Goal: Download file/media

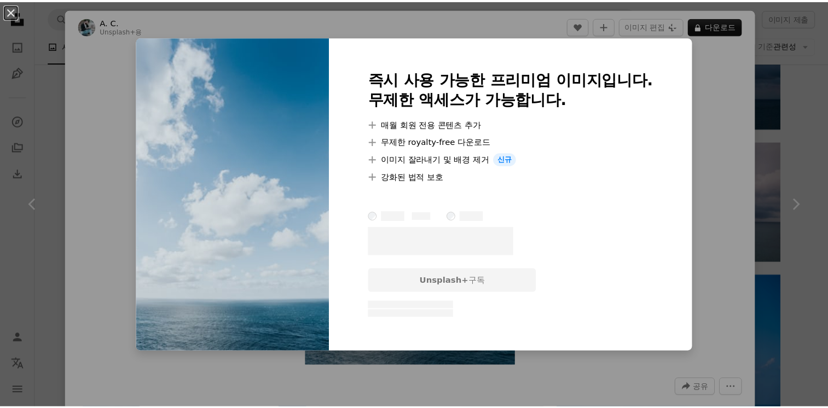
scroll to position [602, 0]
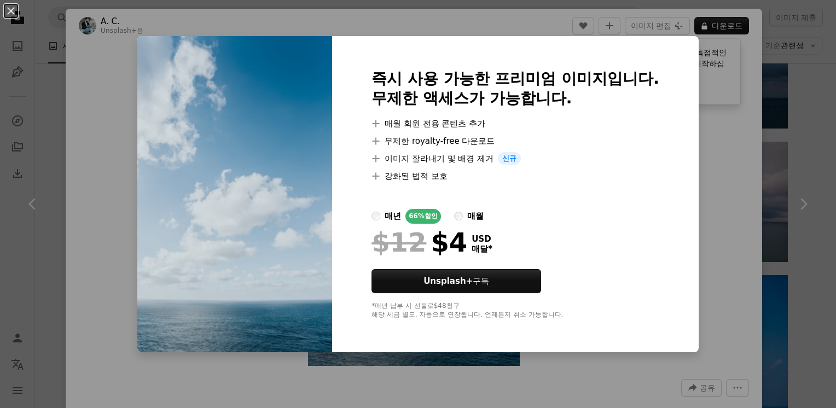
click at [731, 161] on div "An X shape 즉시 사용 가능한 프리미엄 이미지입니다. 무제한 액세스가 가능합니다. A plus sign 매월 회원 전용 콘텐츠 추가 A…" at bounding box center [418, 204] width 836 height 408
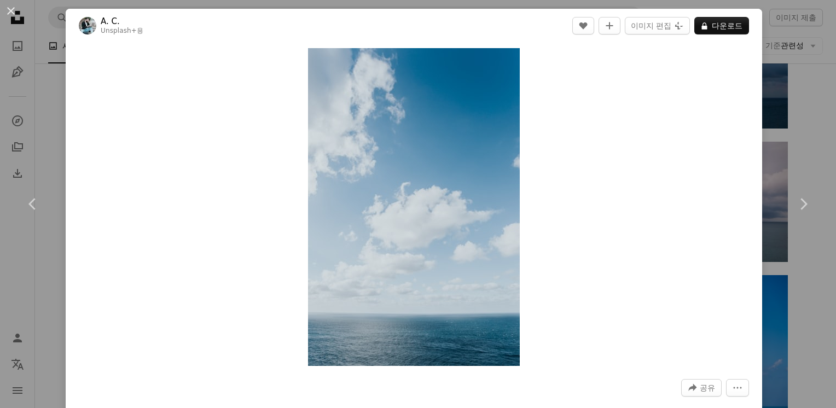
click at [769, 299] on div "An X shape Chevron left Chevron right A. C. Unsplash+ 용 A heart A plus sign 이미지…" at bounding box center [418, 204] width 836 height 408
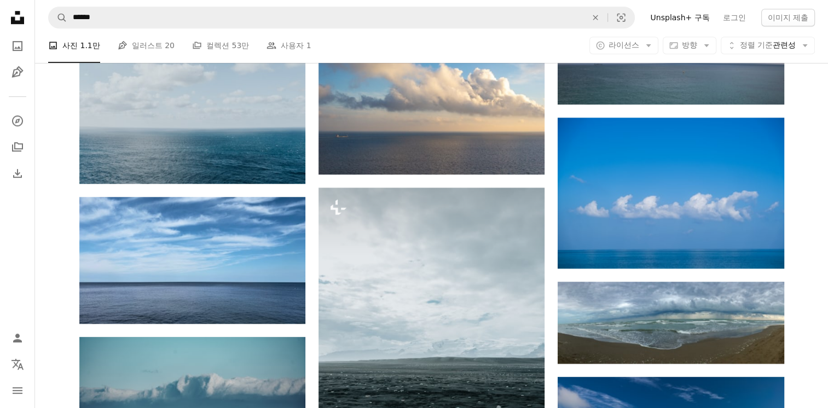
scroll to position [766, 0]
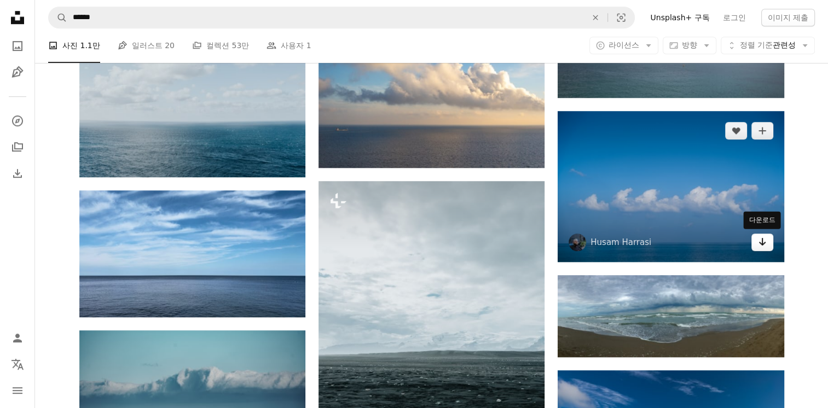
click at [763, 247] on icon "Arrow pointing down" at bounding box center [762, 241] width 9 height 13
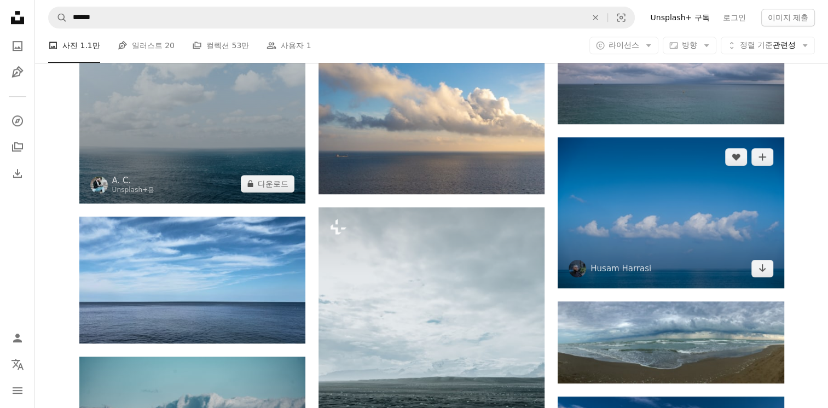
scroll to position [657, 0]
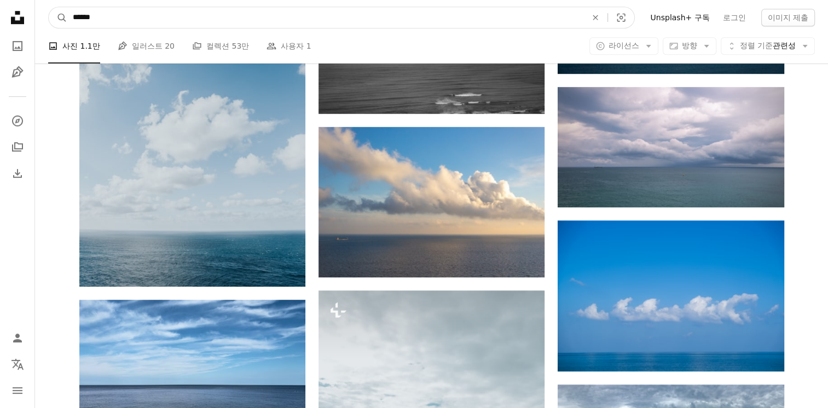
click at [265, 20] on input "******" at bounding box center [325, 17] width 516 height 21
type input "*"
type input "**"
click at [49, 7] on button "A magnifying glass" at bounding box center [58, 17] width 19 height 21
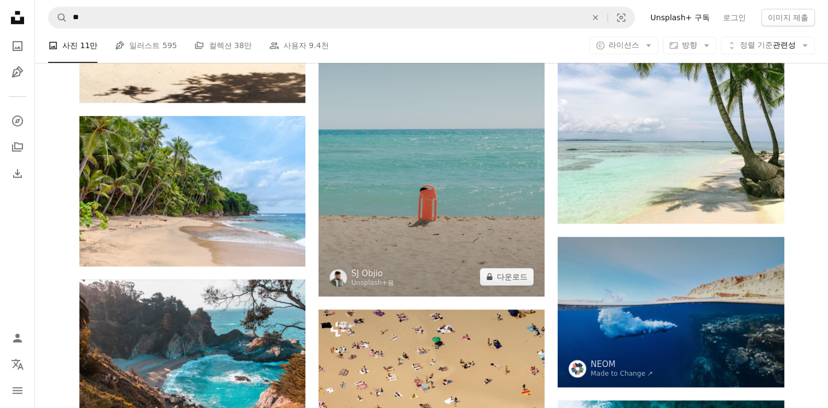
scroll to position [766, 0]
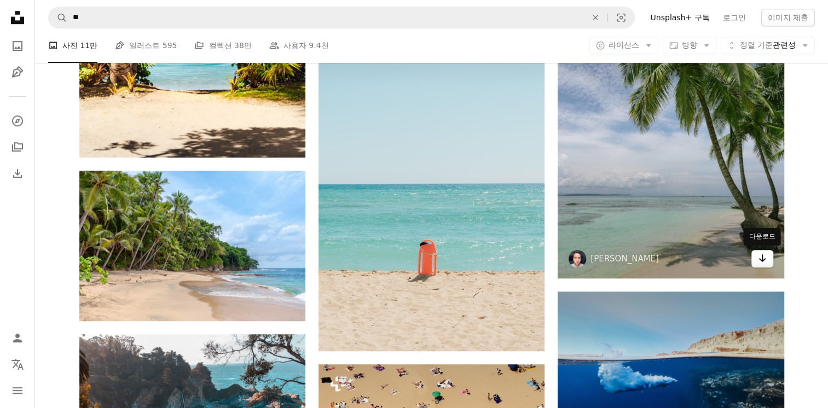
click at [766, 262] on icon "Arrow pointing down" at bounding box center [762, 258] width 9 height 13
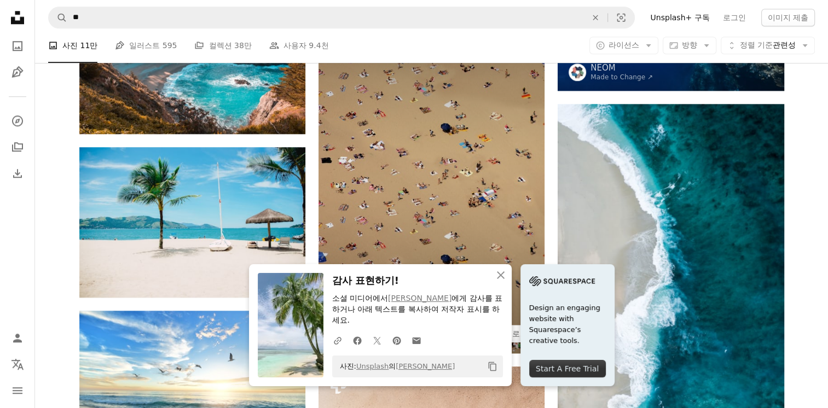
scroll to position [1150, 0]
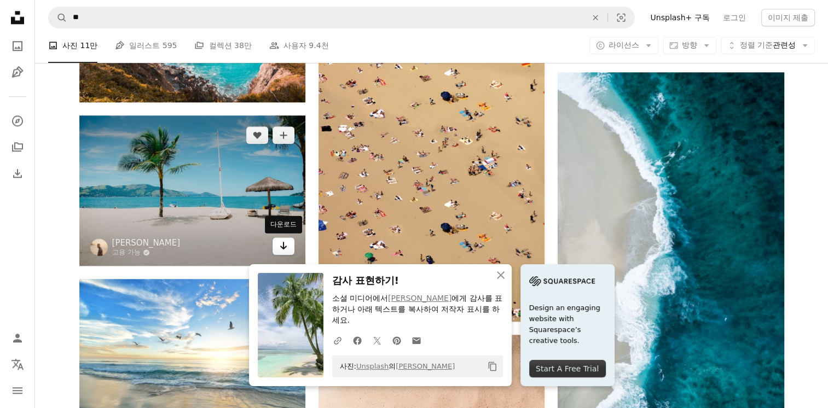
click at [281, 246] on icon "Arrow pointing down" at bounding box center [283, 245] width 9 height 13
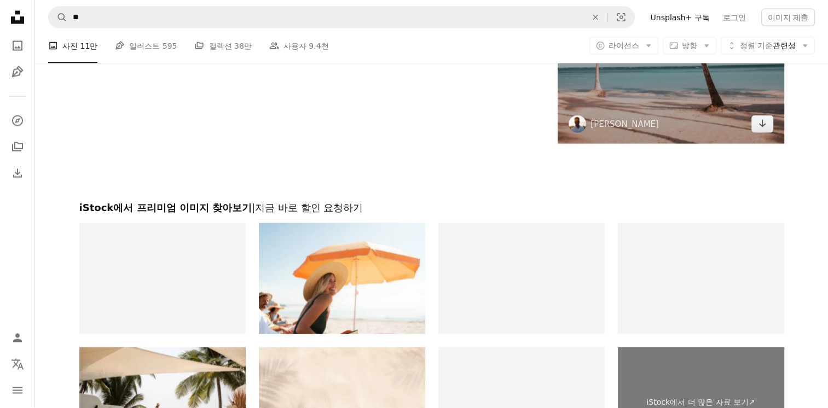
scroll to position [2080, 0]
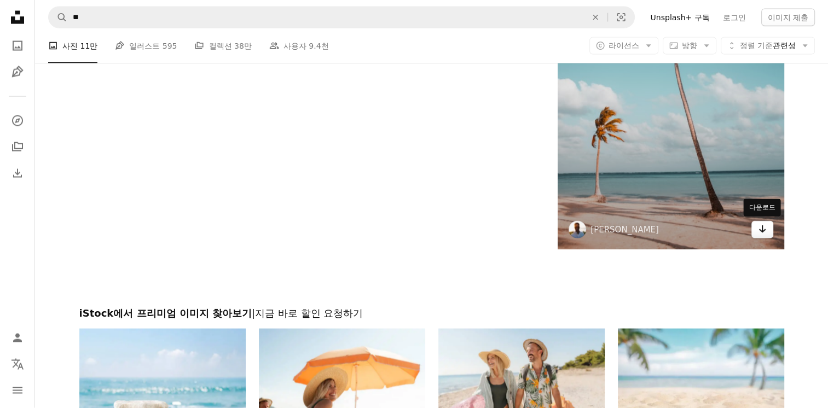
click at [756, 229] on link "Arrow pointing down" at bounding box center [763, 230] width 22 height 18
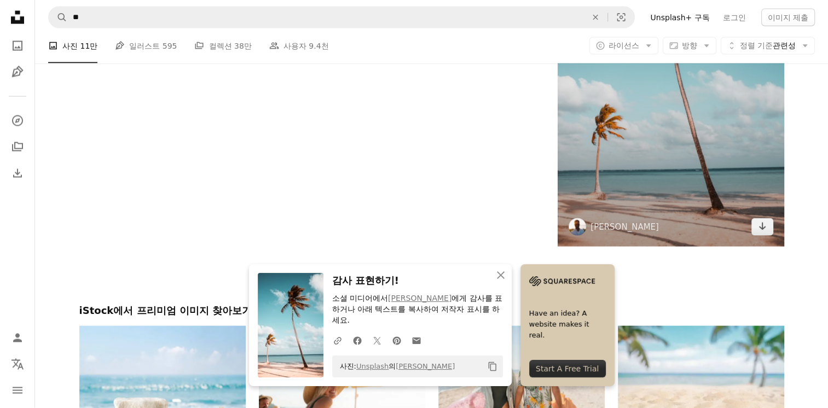
scroll to position [2135, 0]
